Goal: Task Accomplishment & Management: Complete application form

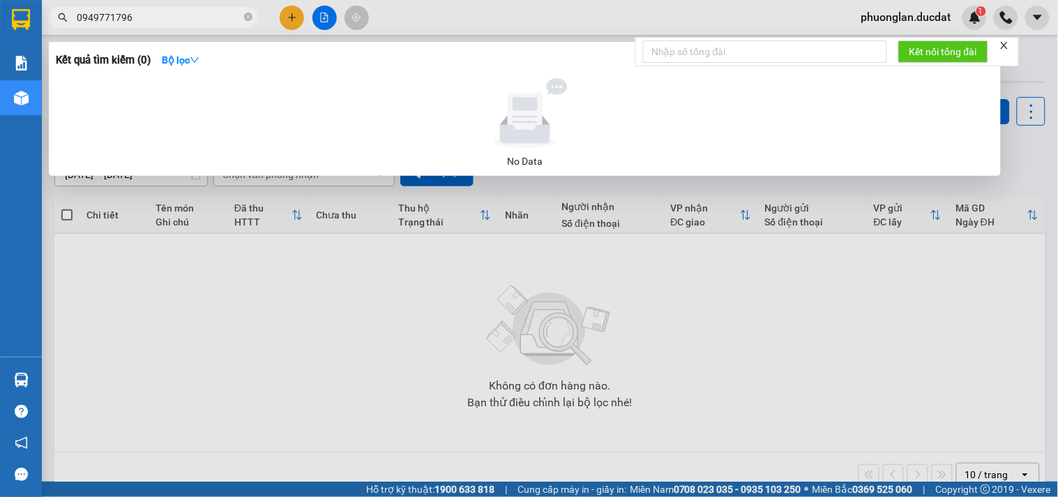
click at [282, 25] on div at bounding box center [529, 248] width 1058 height 497
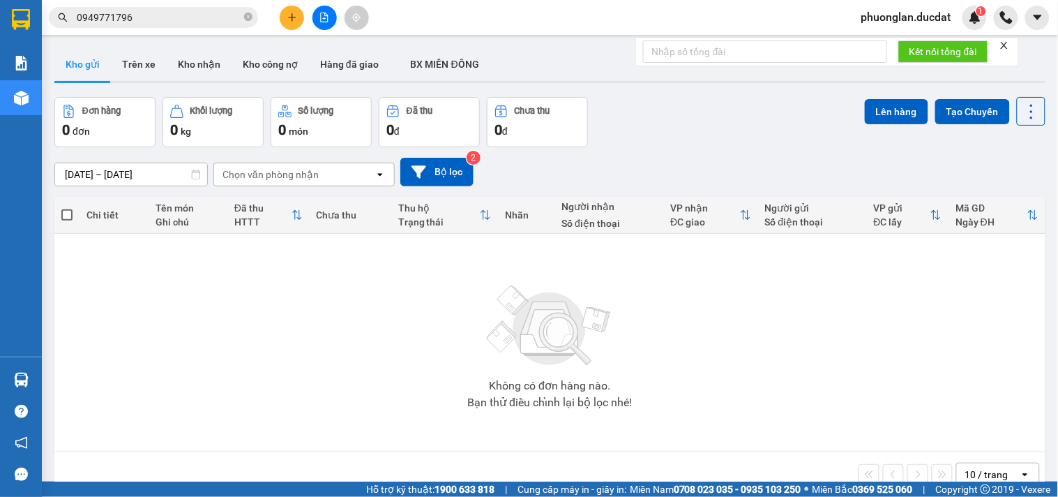
click at [282, 25] on div at bounding box center [324, 18] width 105 height 24
click at [294, 23] on button at bounding box center [292, 18] width 24 height 24
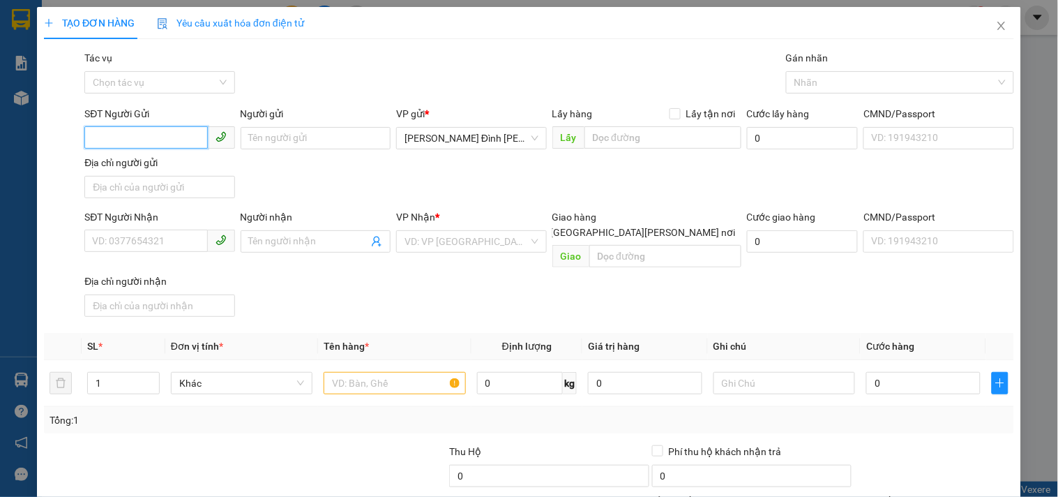
click at [179, 137] on input "SĐT Người Gửi" at bounding box center [145, 137] width 123 height 22
type input "0918349423"
click at [150, 157] on div "0918349423 - TÂM" at bounding box center [158, 166] width 149 height 22
type input "TÂM"
type input "0707280701"
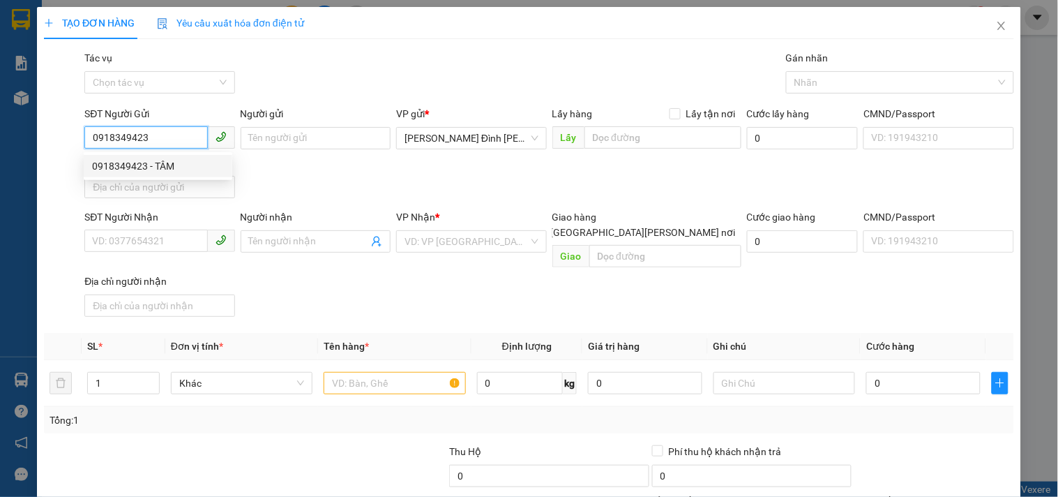
type input "HÂN"
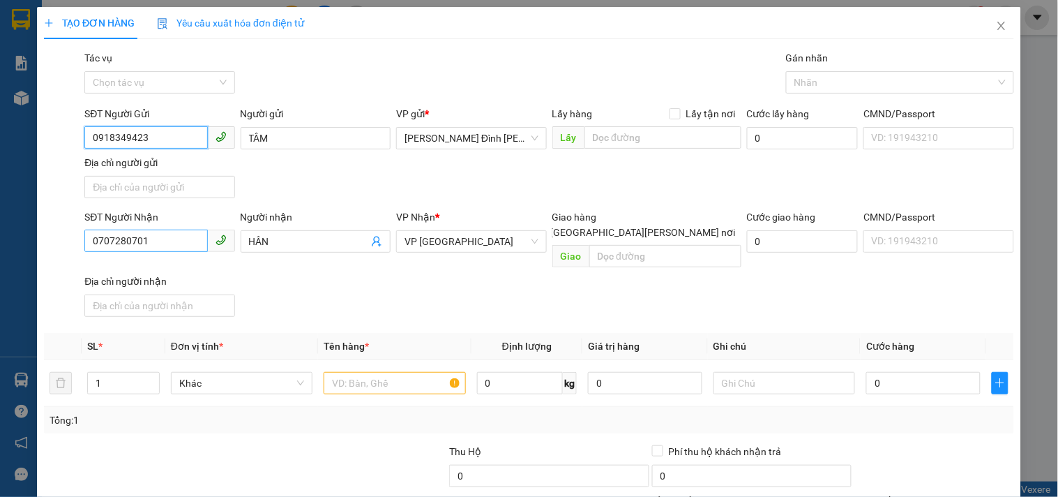
type input "0918349423"
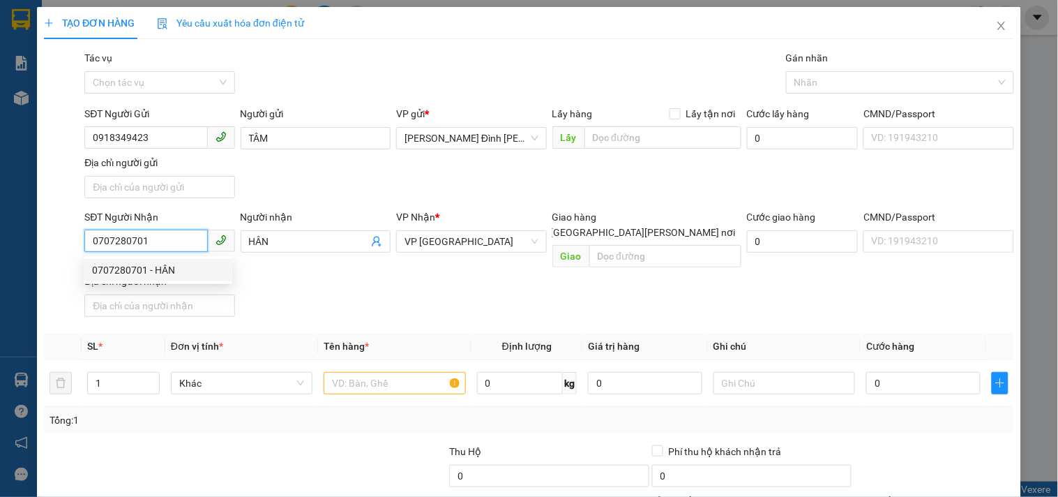
drag, startPoint x: 161, startPoint y: 244, endPoint x: 0, endPoint y: 243, distance: 161.2
click at [0, 243] on div "TẠO ĐƠN HÀNG Yêu cầu xuất [PERSON_NAME] điện tử Transit Pickup Surcharge Ids Tr…" at bounding box center [529, 248] width 1058 height 497
click at [469, 239] on span "VP [GEOGRAPHIC_DATA]" at bounding box center [471, 241] width 133 height 21
type input "0938304261"
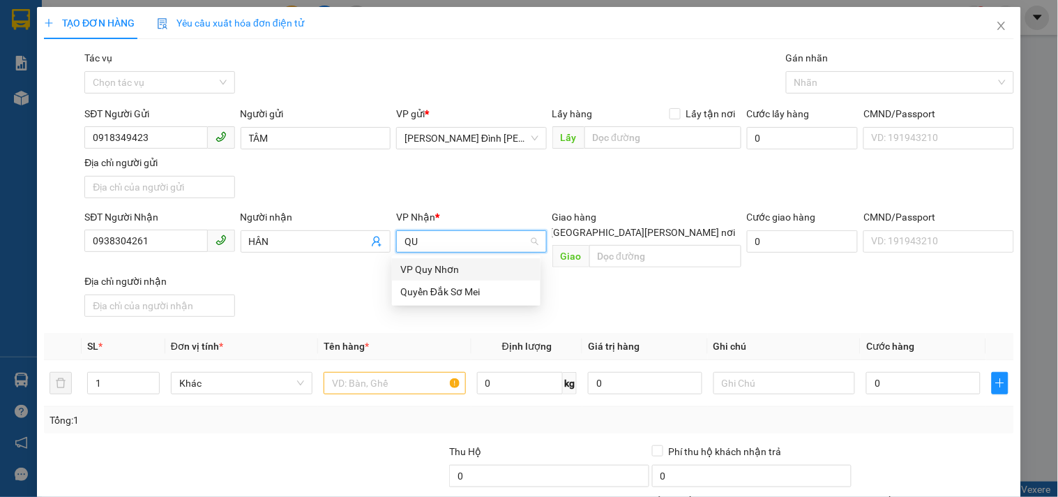
type input "QUY"
click at [443, 270] on div "VP Quy Nhơn" at bounding box center [466, 269] width 132 height 15
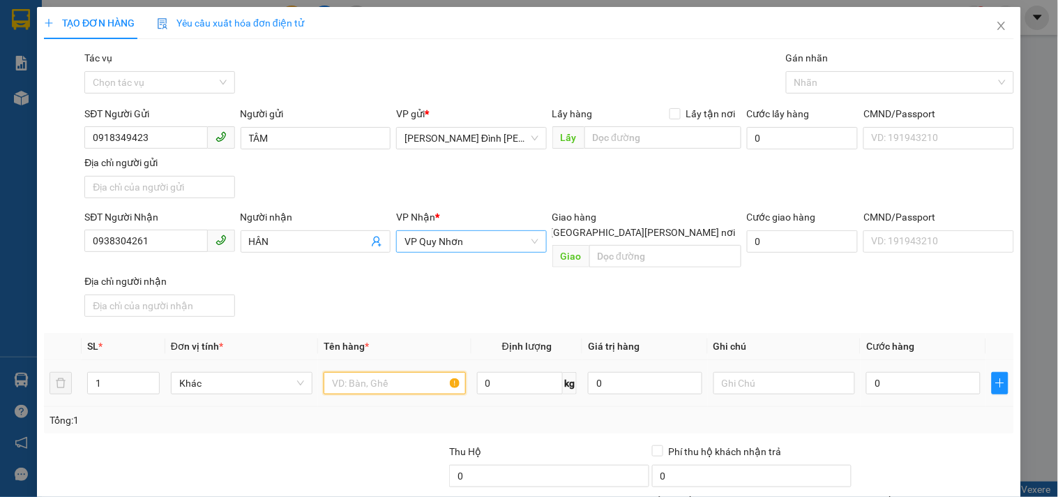
click at [393, 372] on input "text" at bounding box center [395, 383] width 142 height 22
type input "1 HS"
click at [894, 372] on input "0" at bounding box center [924, 383] width 114 height 22
type input "3"
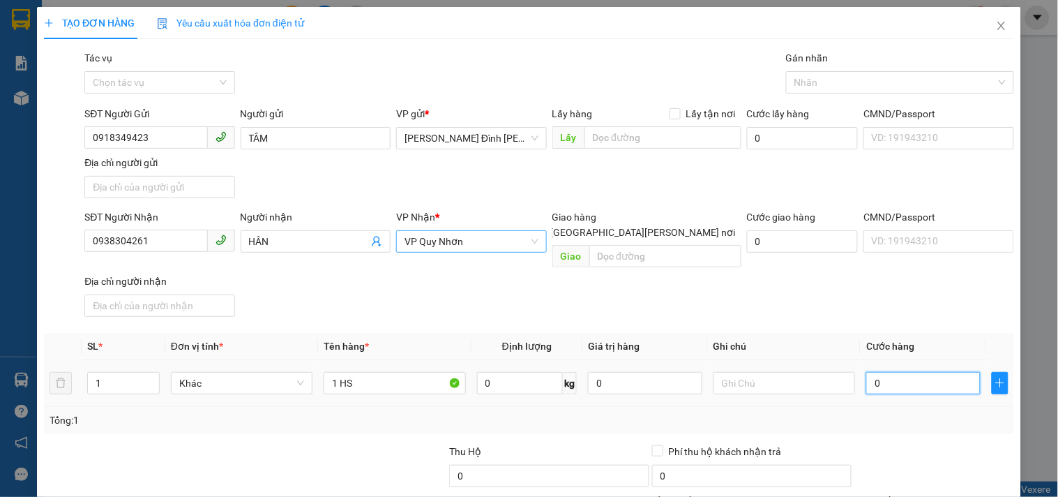
type input "3"
type input "30"
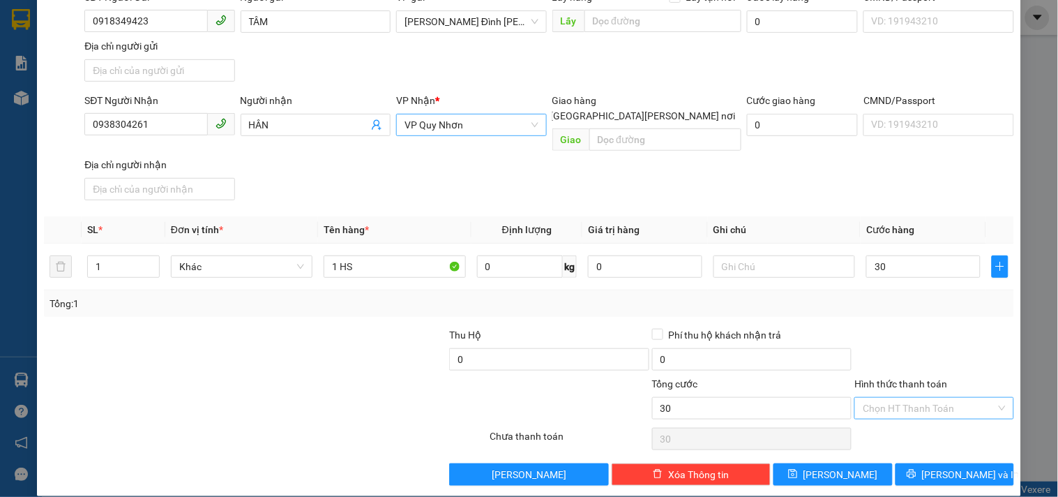
type input "30.000"
click at [901, 398] on input "Hình thức thanh toán" at bounding box center [929, 408] width 133 height 21
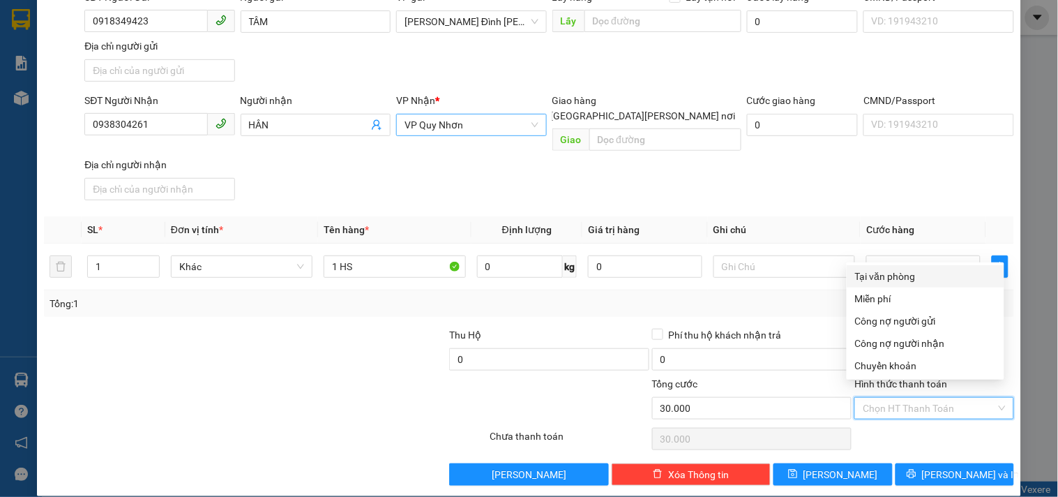
click at [929, 269] on div "Tại văn phòng" at bounding box center [925, 276] width 141 height 15
type input "0"
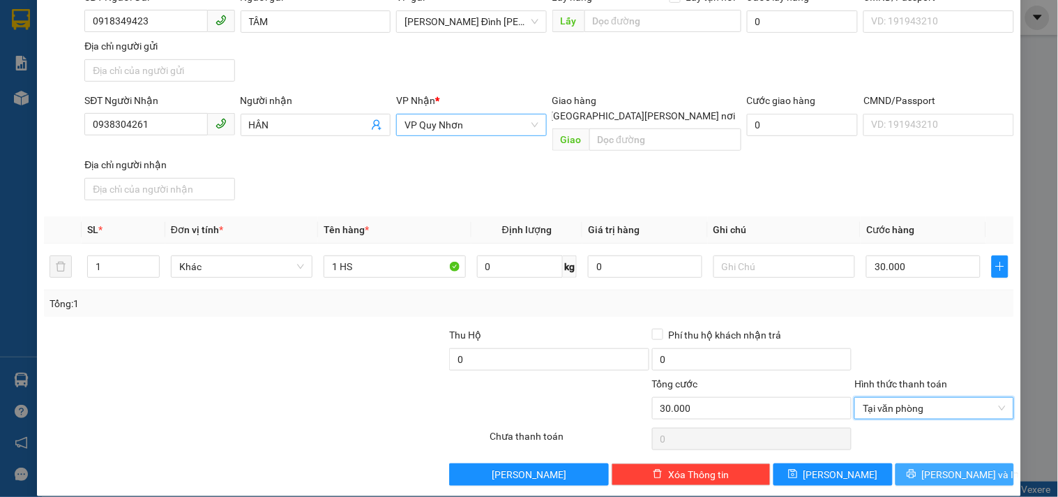
click at [938, 467] on span "[PERSON_NAME] và In" at bounding box center [971, 474] width 98 height 15
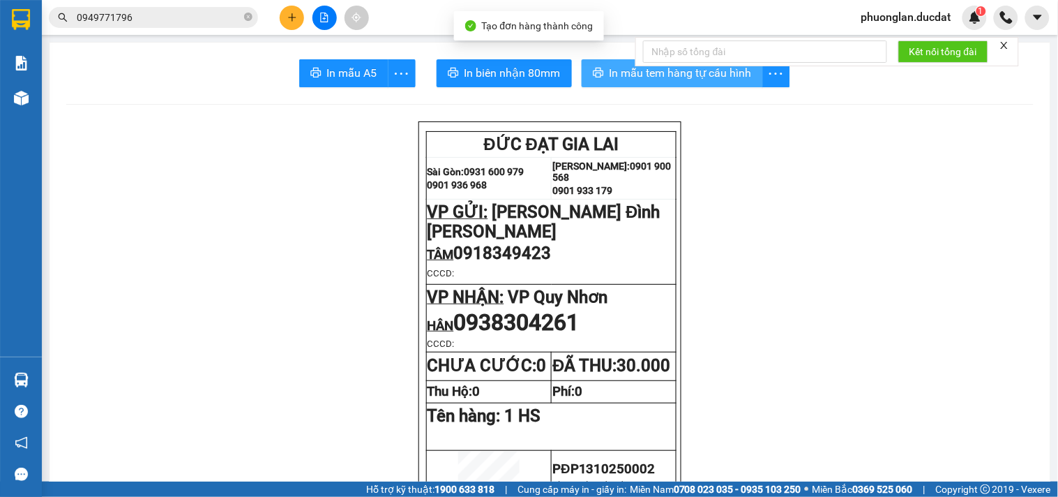
click at [687, 71] on span "In mẫu tem hàng tự cấu hình" at bounding box center [681, 72] width 142 height 17
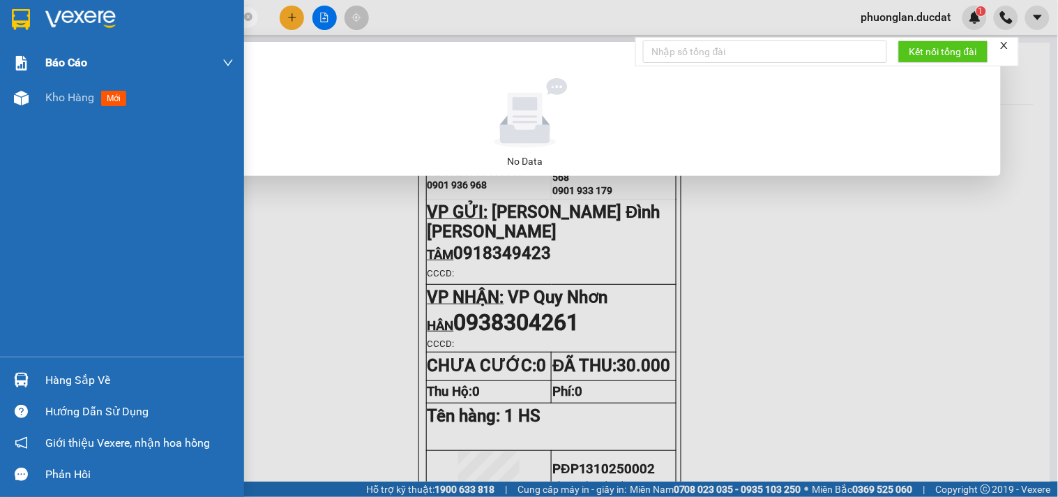
drag, startPoint x: 170, startPoint y: 12, endPoint x: 0, endPoint y: 45, distance: 173.5
click at [0, 45] on section "Kết quả [PERSON_NAME] ( 0 ) Bộ lọc No Data 0949771796 phuonglan.ducdat 1 [PERSO…" at bounding box center [529, 248] width 1058 height 497
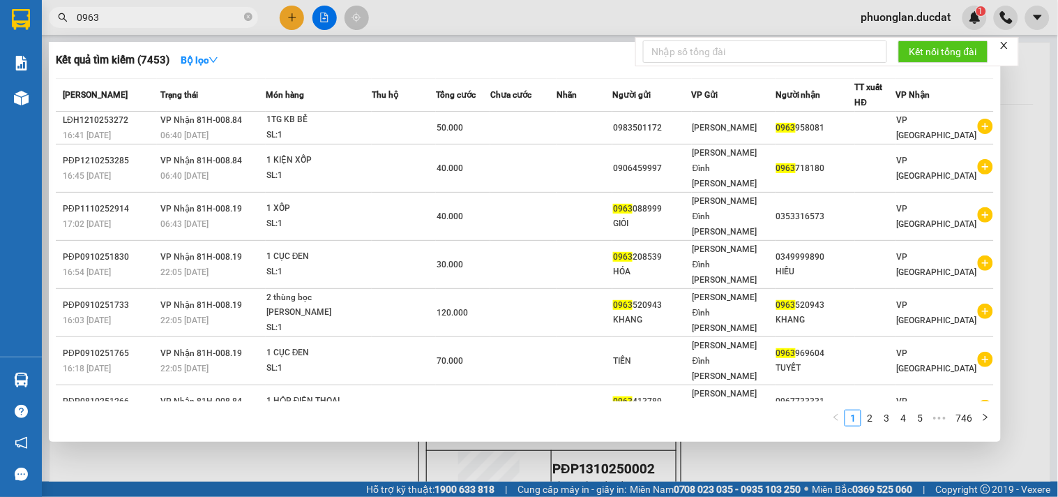
click at [110, 22] on input "0963" at bounding box center [159, 17] width 165 height 15
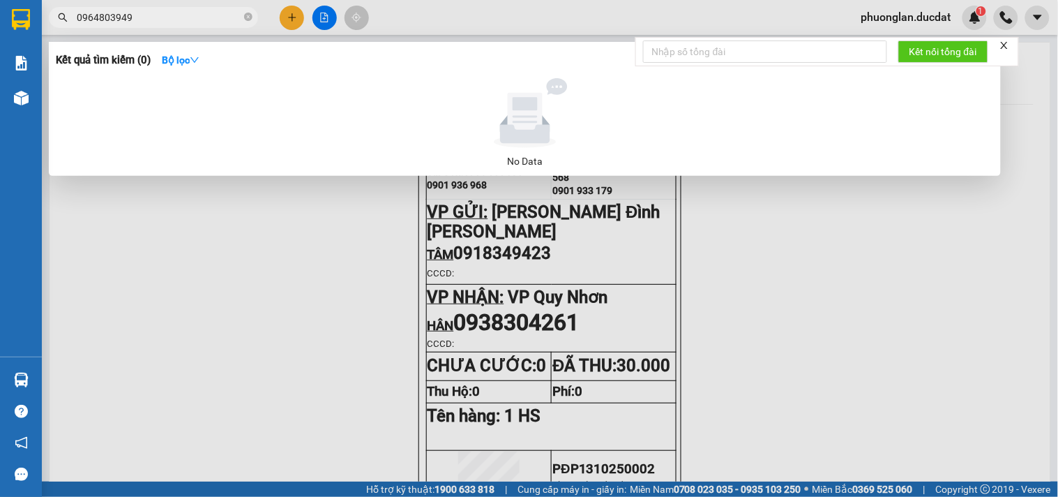
type input "0964803949"
